Goal: Navigation & Orientation: Find specific page/section

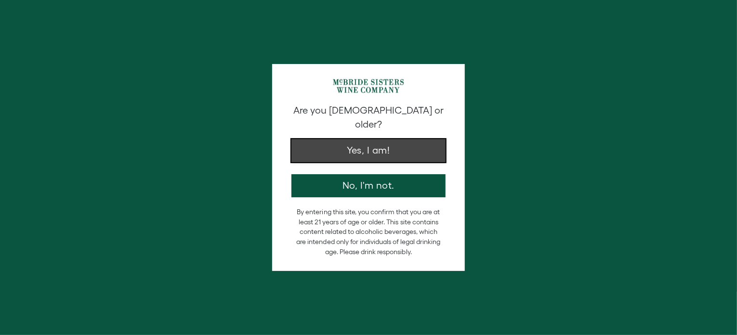
click at [387, 139] on button "Yes, I am!" at bounding box center [369, 150] width 154 height 23
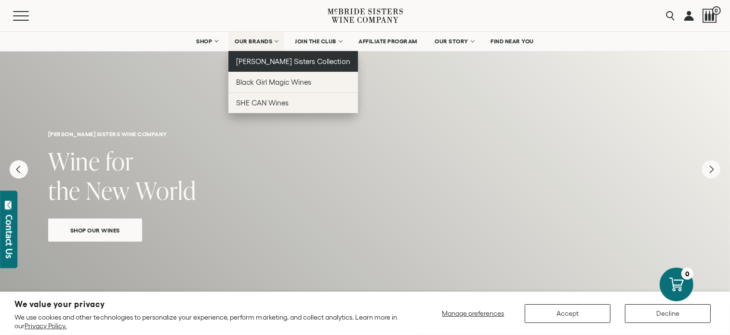
click at [260, 60] on span "[PERSON_NAME] Sisters Collection" at bounding box center [293, 61] width 114 height 8
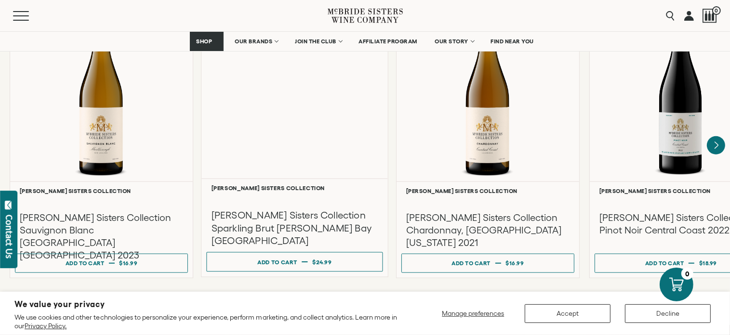
scroll to position [867, 0]
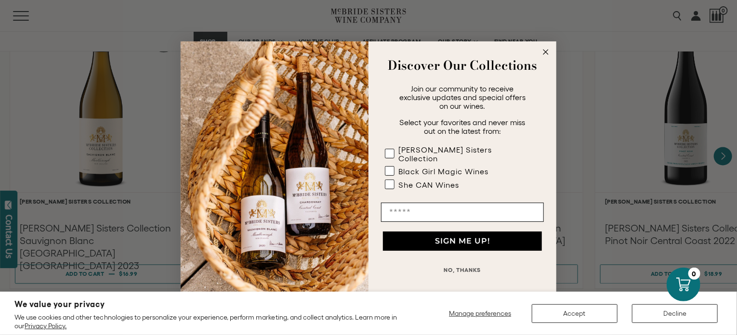
click at [545, 54] on circle "Close dialog" at bounding box center [546, 51] width 11 height 11
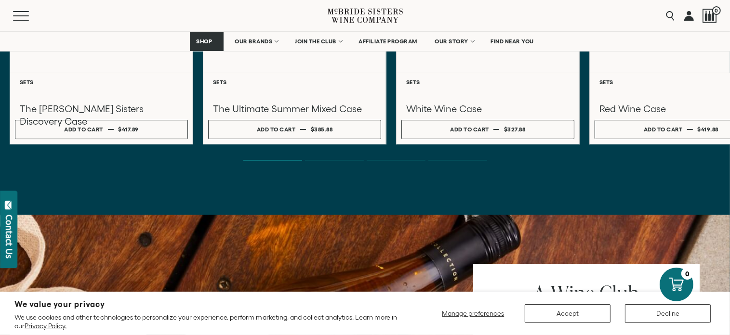
scroll to position [3036, 0]
